Goal: Information Seeking & Learning: Learn about a topic

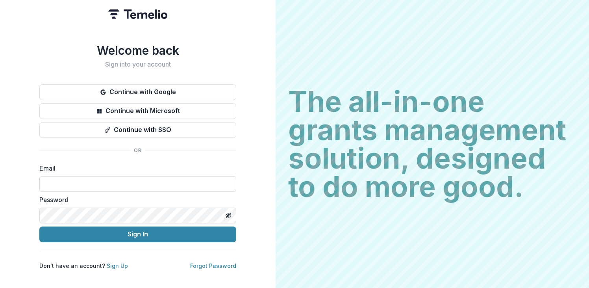
click at [134, 176] on input at bounding box center [137, 184] width 197 height 16
type input "**********"
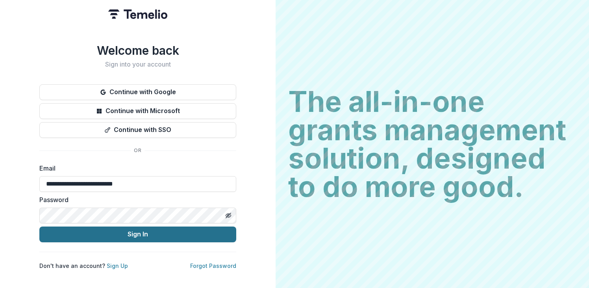
click at [132, 235] on button "Sign In" at bounding box center [137, 234] width 197 height 16
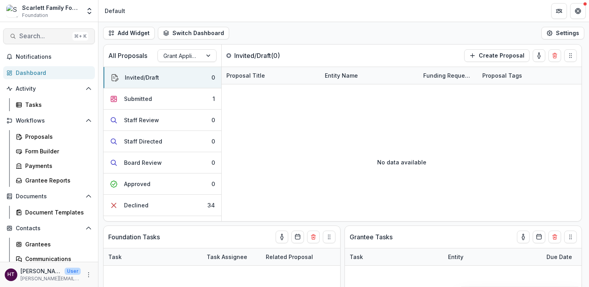
click at [31, 42] on button "Search... ⌘ + K" at bounding box center [49, 36] width 92 height 16
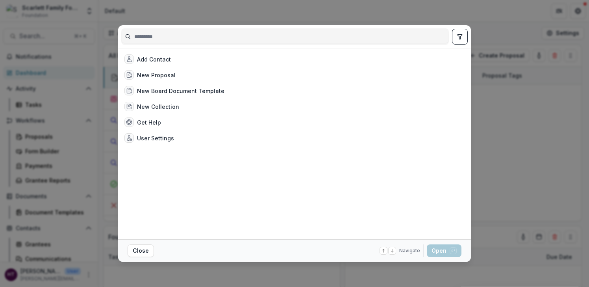
click at [412, 6] on div "Add Contact New Proposal New Board Document Template New Collection Get Help Us…" at bounding box center [294, 143] width 589 height 287
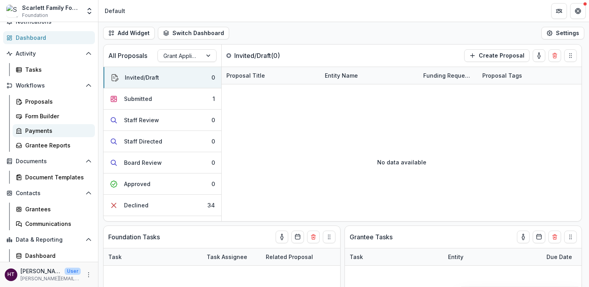
scroll to position [36, 0]
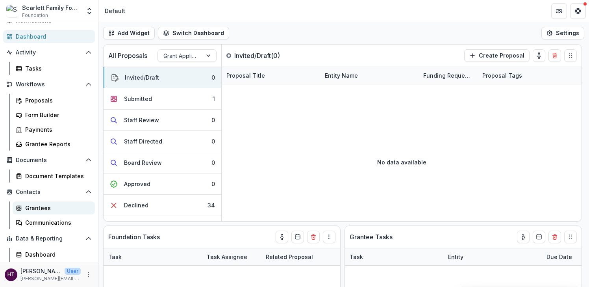
click at [41, 206] on div "Grantees" at bounding box center [56, 208] width 63 height 8
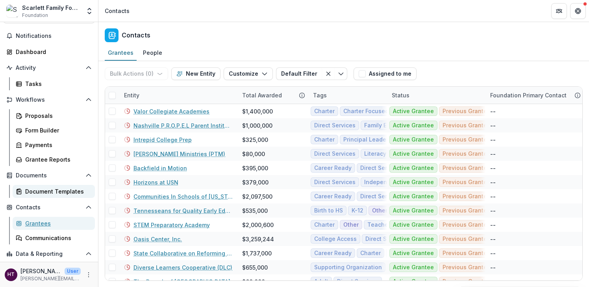
scroll to position [20, 0]
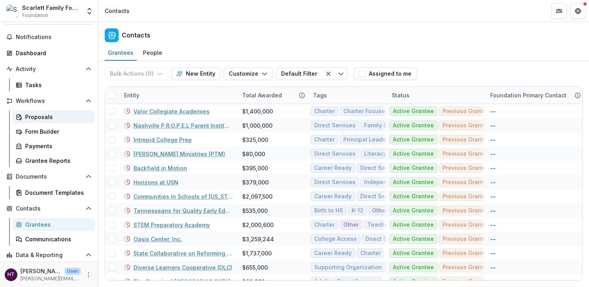
click at [39, 115] on div "Proposals" at bounding box center [56, 117] width 63 height 8
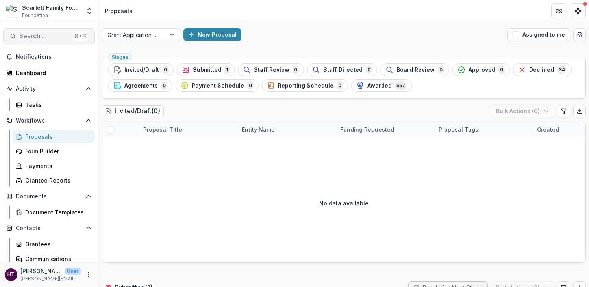
click at [40, 37] on span "Search..." at bounding box center [44, 35] width 50 height 7
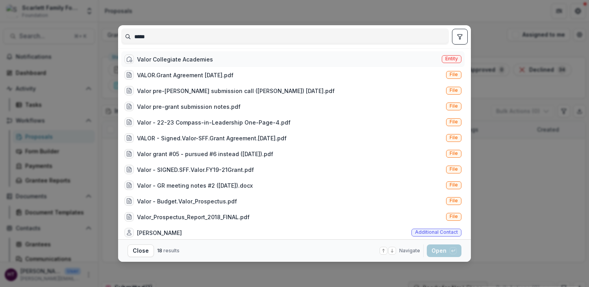
type input "*****"
click at [143, 57] on div "Valor Collegiate Academies" at bounding box center [175, 59] width 76 height 8
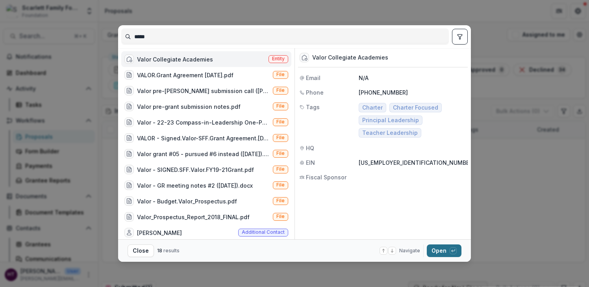
click at [437, 248] on button "Open with enter key" at bounding box center [444, 250] width 35 height 13
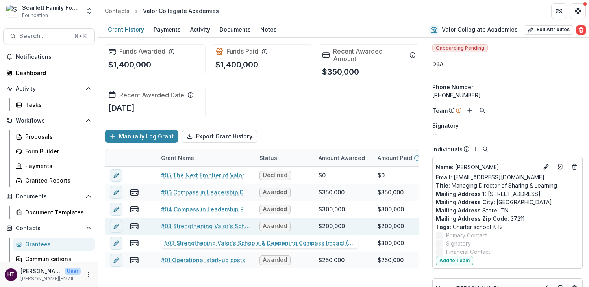
click at [193, 225] on link "#03 Strengthening Valor's Schools & Deepening Compass Impact (2-yr)" at bounding box center [205, 226] width 89 height 8
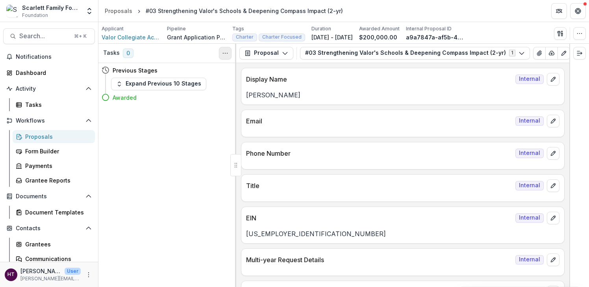
click at [225, 52] on icon "Toggle View Cancelled Tasks" at bounding box center [225, 53] width 6 height 6
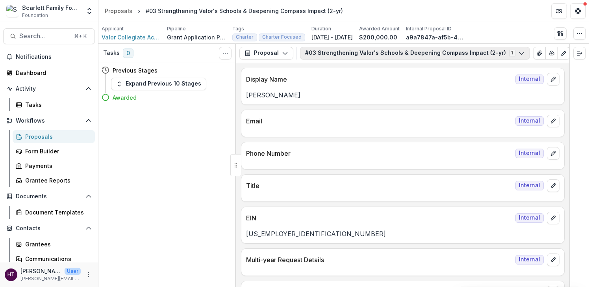
click at [356, 51] on button "#03 Strengthening Valor's Schools & Deepening Compass Impact (2-yr) 1" at bounding box center [415, 53] width 230 height 13
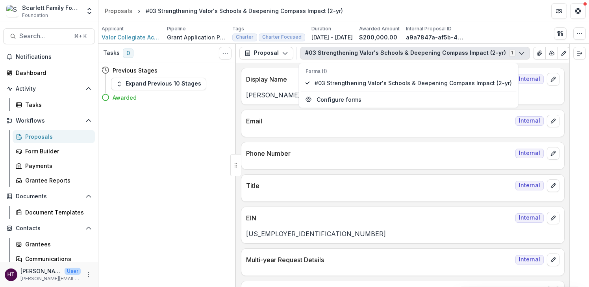
click at [351, 13] on header "Proposals #03 Strengthening Valor's Schools & Deepening Compass Impact (2-yr)" at bounding box center [343, 11] width 491 height 22
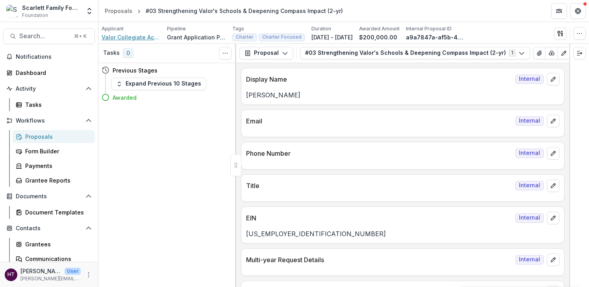
click at [146, 36] on span "Valor Collegiate Academies" at bounding box center [131, 37] width 59 height 8
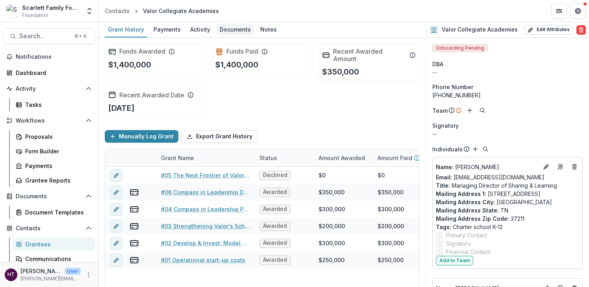
click at [228, 26] on div "Documents" at bounding box center [235, 29] width 37 height 11
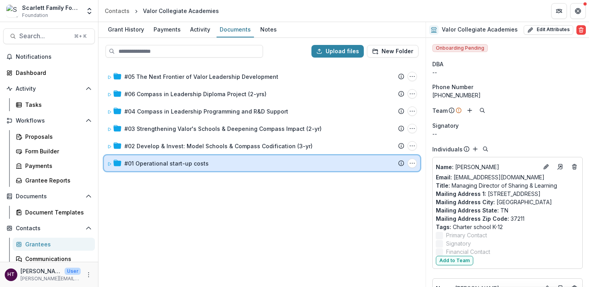
click at [110, 163] on icon at bounding box center [109, 163] width 5 height 5
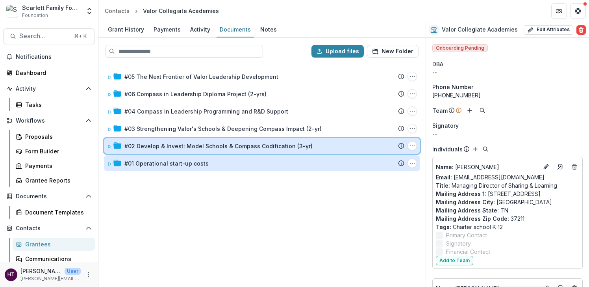
click at [108, 148] on icon at bounding box center [109, 146] width 3 height 3
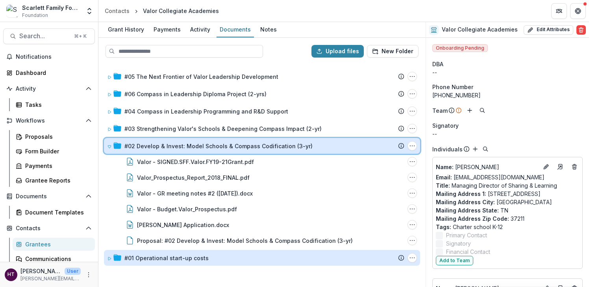
click at [108, 148] on icon at bounding box center [109, 146] width 5 height 5
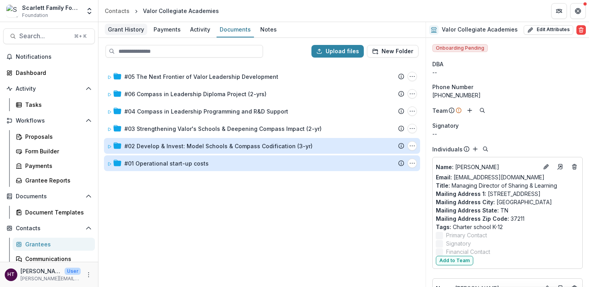
click at [137, 30] on div "Grant History" at bounding box center [126, 29] width 43 height 11
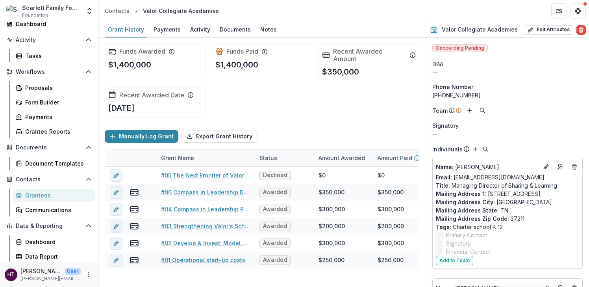
scroll to position [50, 0]
